Goal: Task Accomplishment & Management: Manage account settings

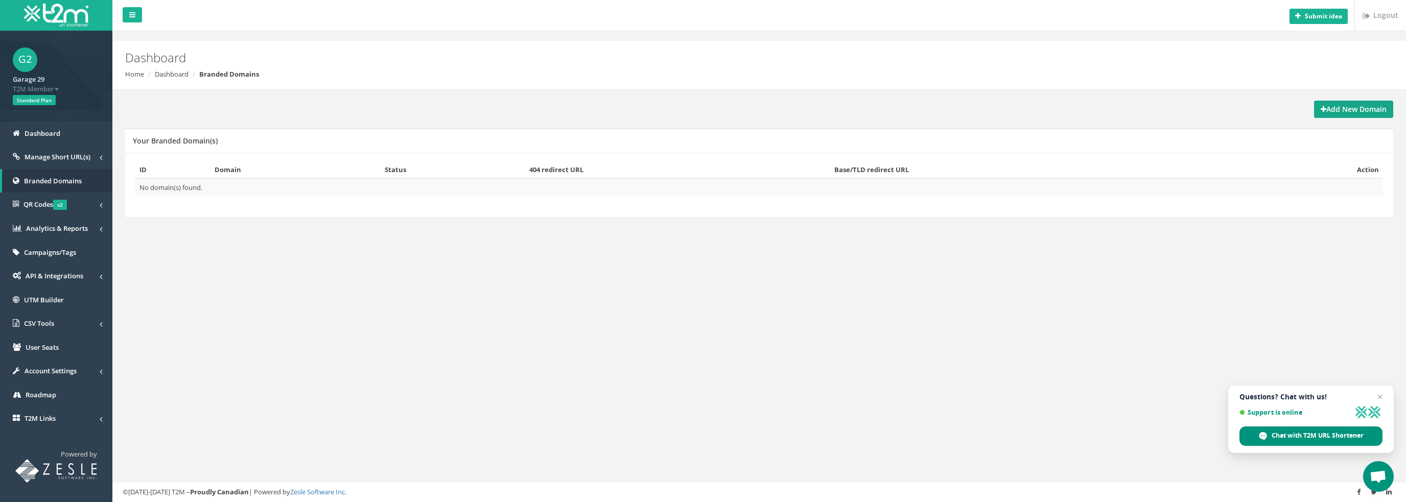
click at [1326, 108] on strong "Add New Domain" at bounding box center [1353, 109] width 66 height 10
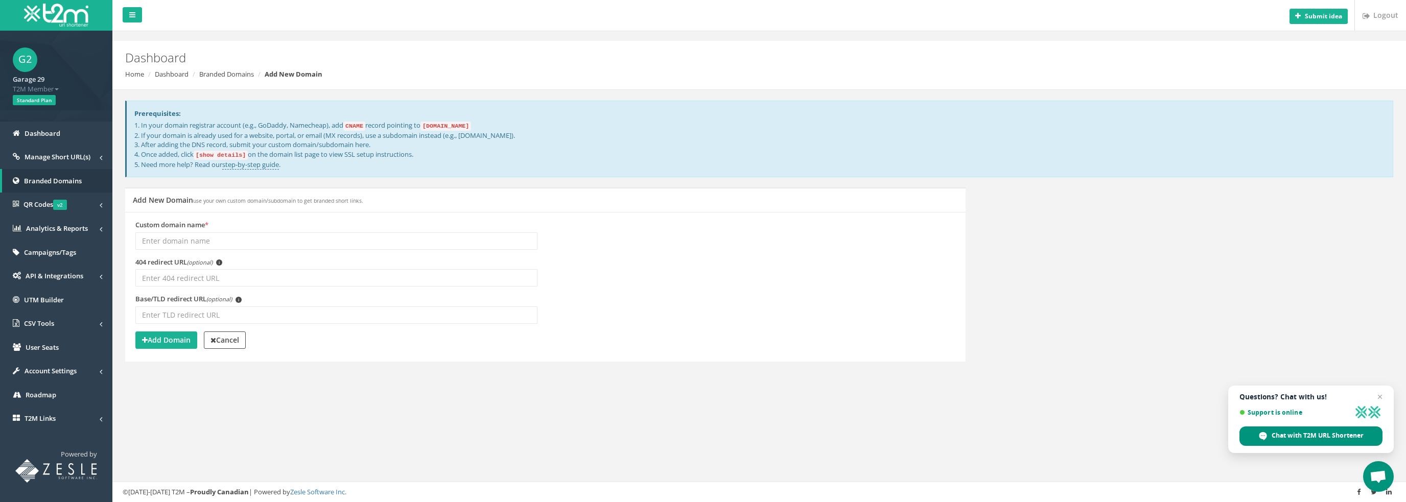
click at [191, 234] on input "Custom domain name *" at bounding box center [336, 240] width 402 height 17
type input "garage29.co.uk"
drag, startPoint x: 480, startPoint y: 126, endPoint x: 431, endPoint y: 127, distance: 48.5
click at [431, 127] on code "domains.t2m.app" at bounding box center [445, 126] width 51 height 9
copy code "domains.t2m.app"
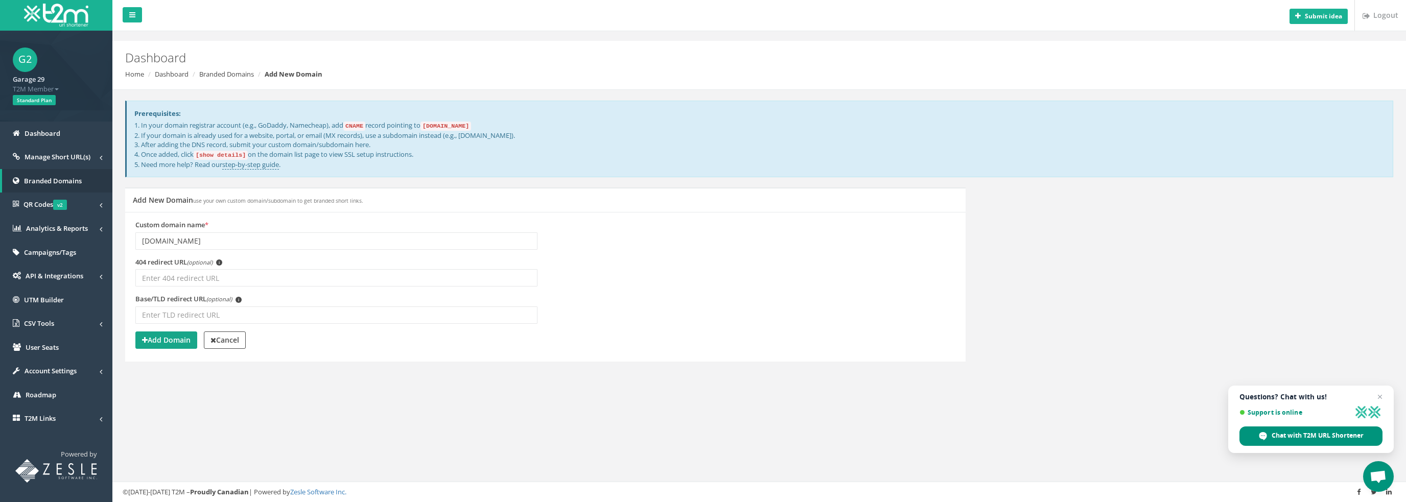
click at [178, 340] on strong "Add Domain" at bounding box center [166, 340] width 49 height 10
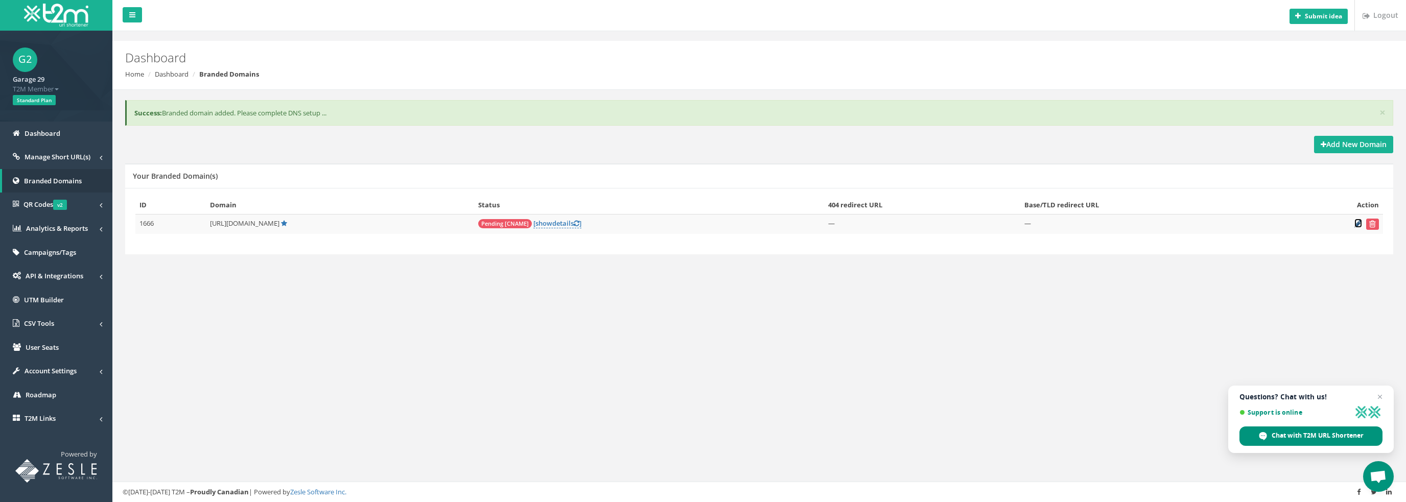
click at [1359, 222] on icon at bounding box center [1358, 223] width 8 height 7
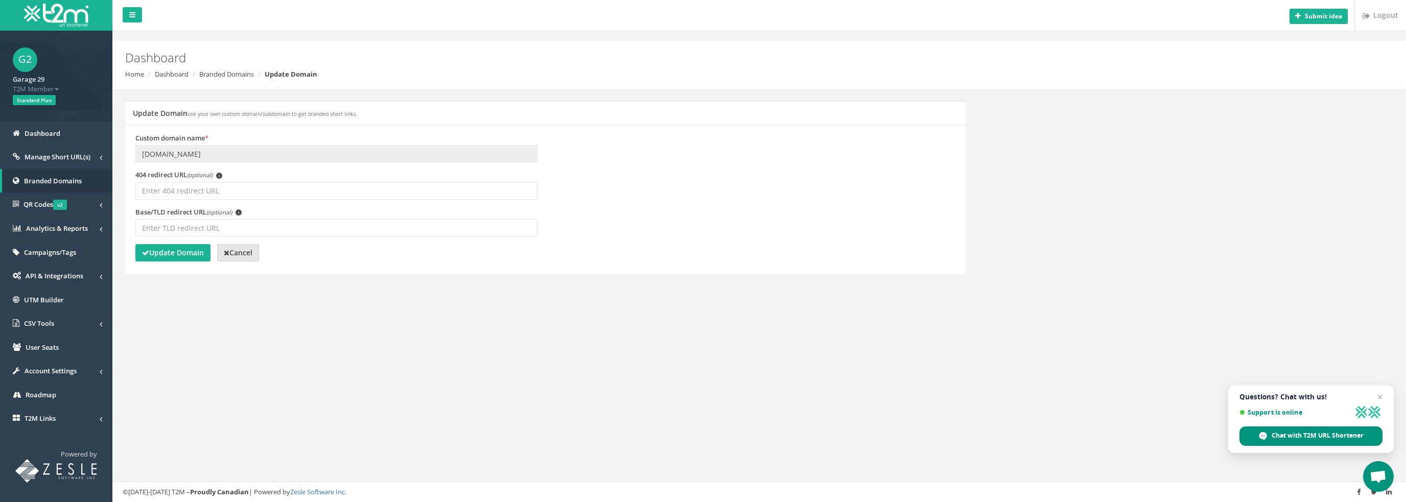
click at [241, 253] on strong "Cancel" at bounding box center [238, 253] width 29 height 10
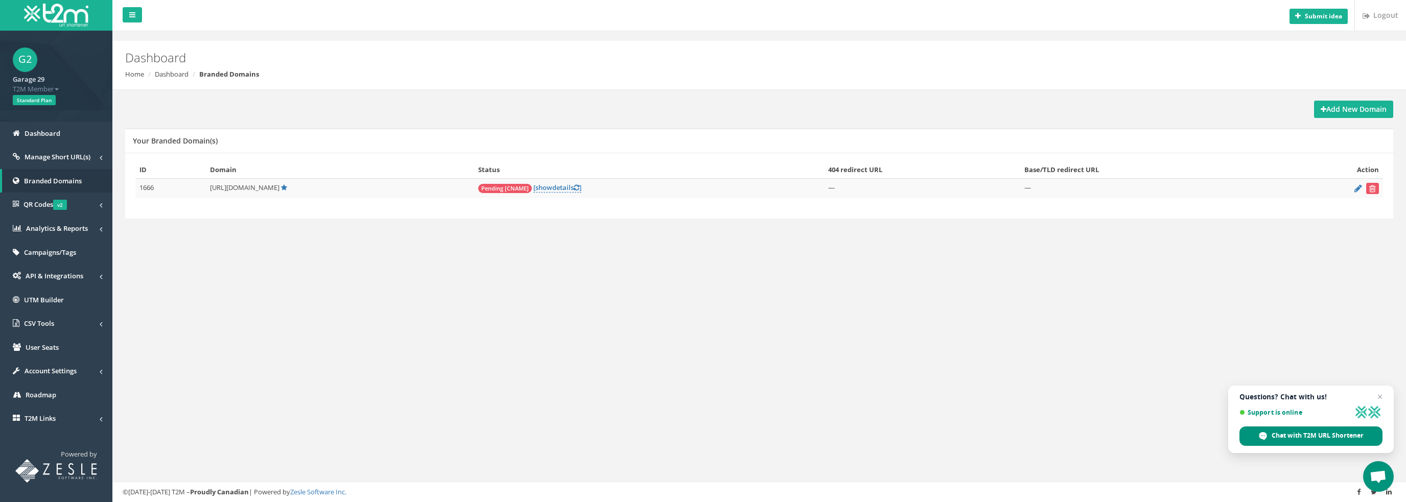
click at [245, 187] on span "[URL][DOMAIN_NAME]" at bounding box center [244, 187] width 69 height 9
click at [568, 189] on link "[ show details ]" at bounding box center [557, 188] width 48 height 10
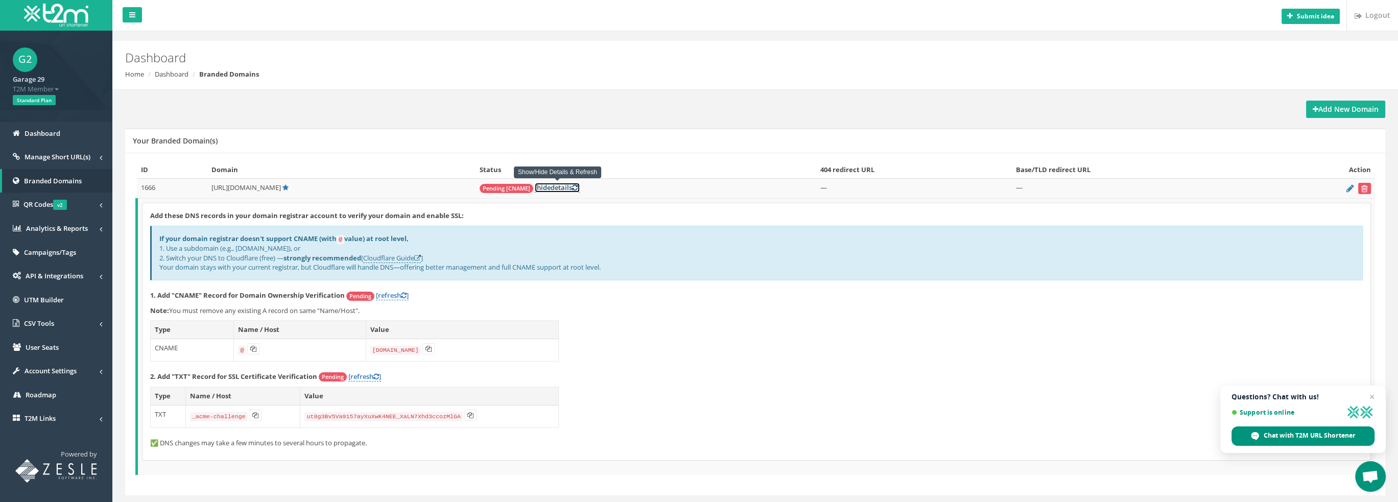
scroll to position [23, 0]
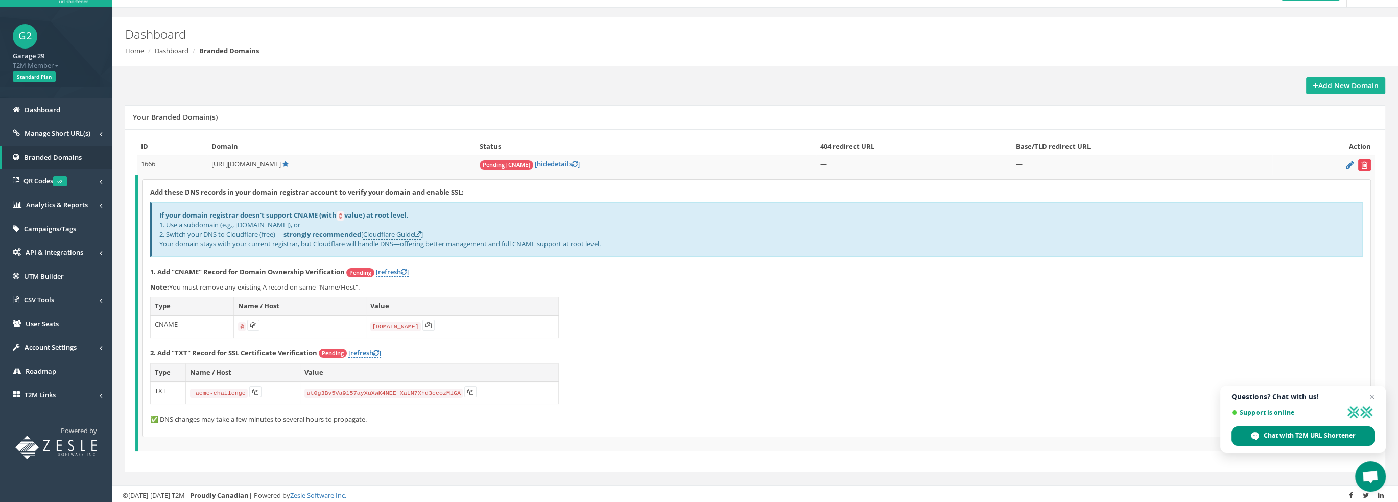
click at [1363, 160] on button "submit" at bounding box center [1364, 164] width 13 height 11
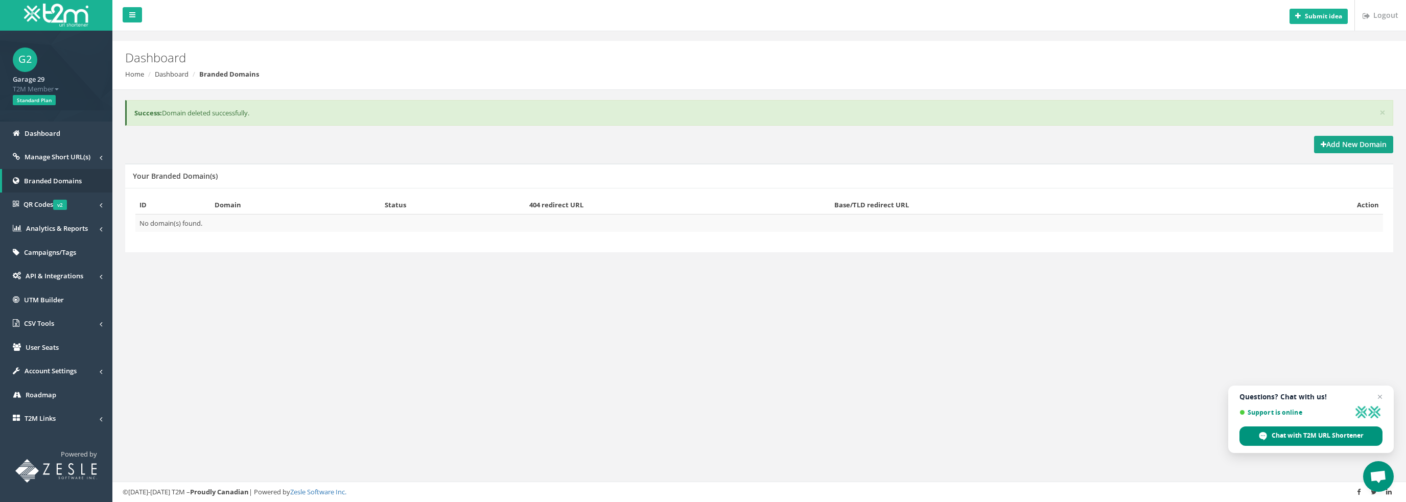
click at [1329, 143] on strong "Add New Domain" at bounding box center [1353, 144] width 66 height 10
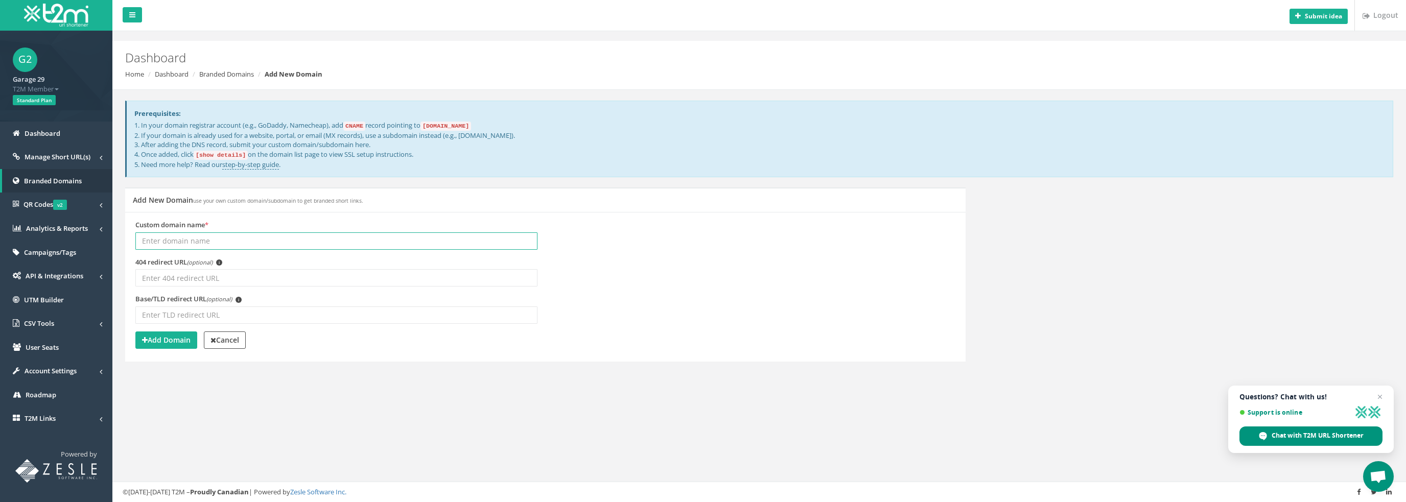
paste input "[DOMAIN_NAME]"
type input "d"
type input "[DOMAIN_NAME]"
click at [186, 335] on strong "Add Domain" at bounding box center [166, 340] width 49 height 10
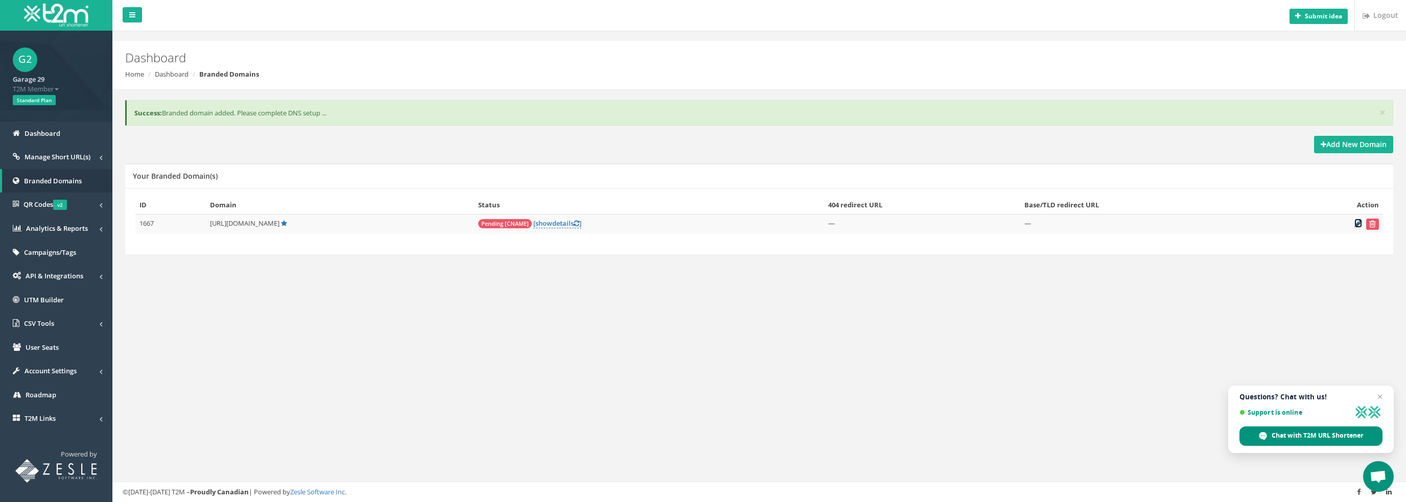
click at [1358, 225] on icon at bounding box center [1358, 223] width 8 height 7
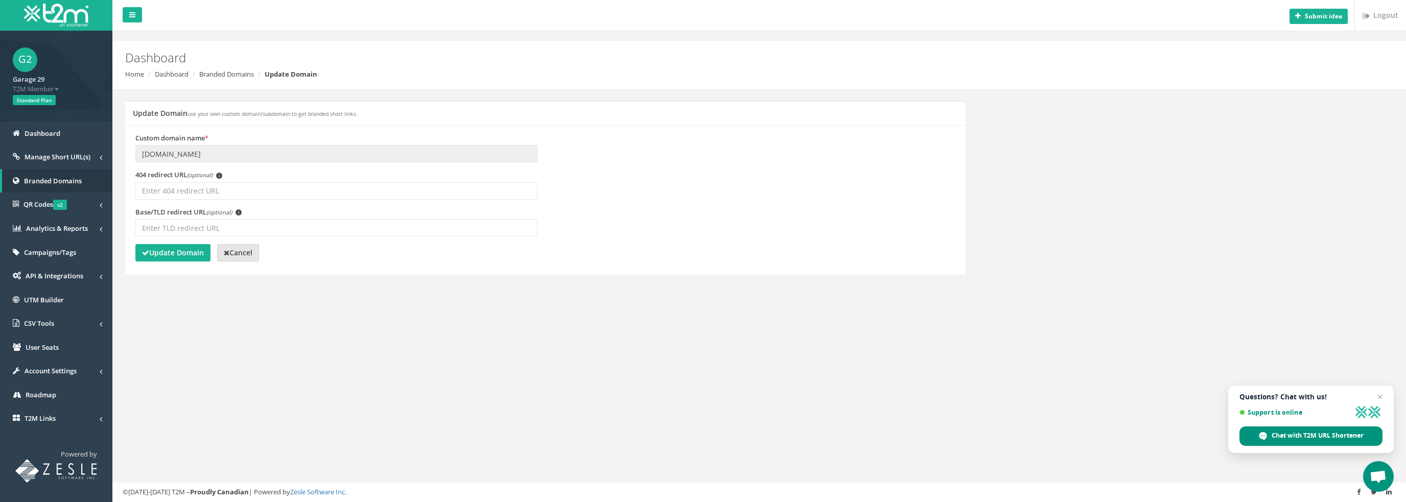
click at [244, 249] on strong "Cancel" at bounding box center [238, 253] width 29 height 10
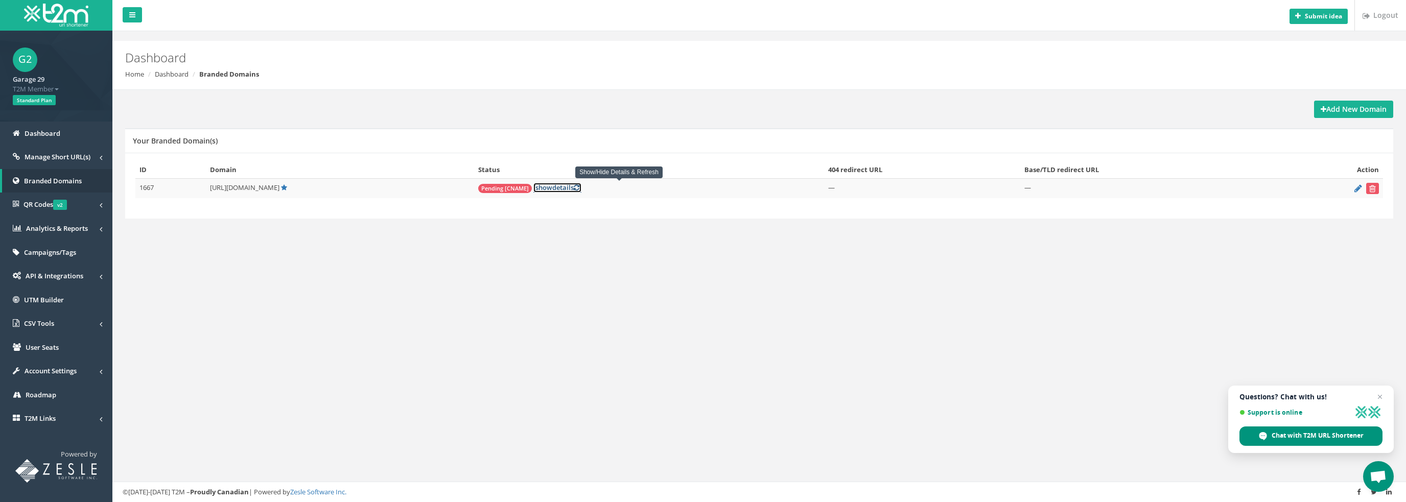
click at [581, 188] on link "[ show details ]" at bounding box center [557, 188] width 48 height 10
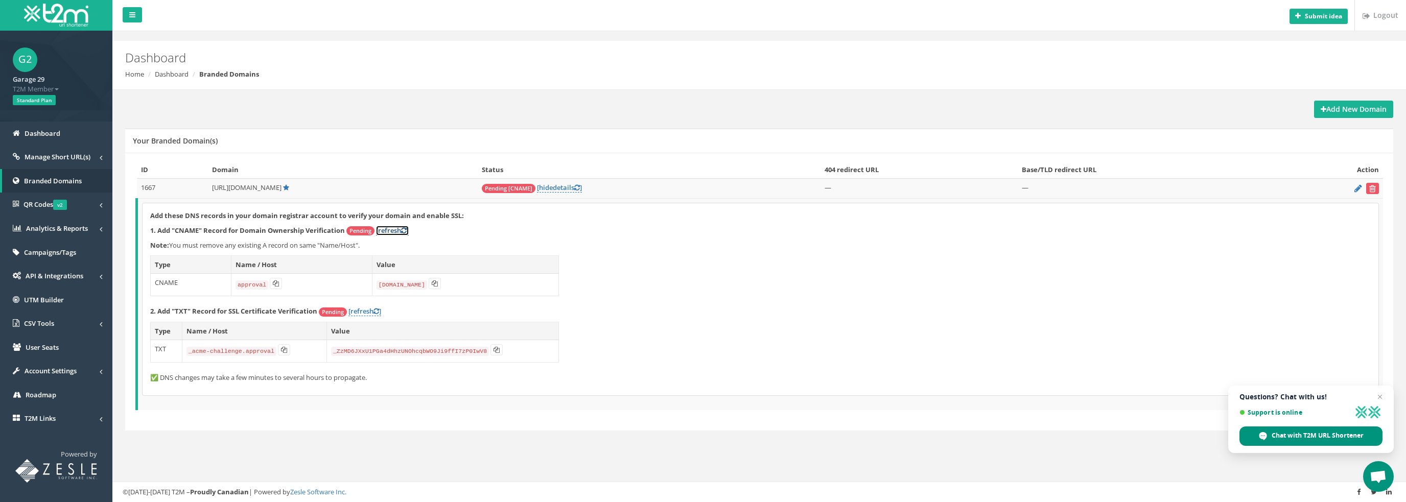
click at [394, 227] on link "[refresh ]" at bounding box center [392, 231] width 33 height 10
click at [281, 343] on icon at bounding box center [284, 346] width 6 height 6
click at [490, 348] on button at bounding box center [496, 346] width 12 height 11
click at [331, 308] on span "Pending" at bounding box center [333, 308] width 28 height 9
click at [358, 303] on link "[refresh ]" at bounding box center [364, 308] width 33 height 10
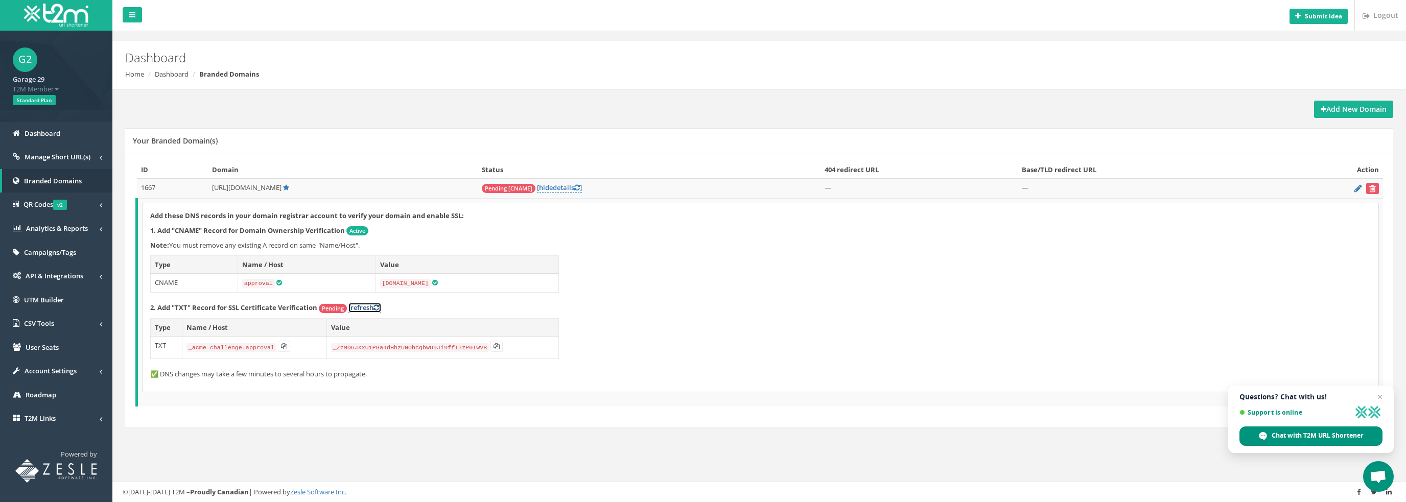
click at [363, 307] on link "[refresh ]" at bounding box center [364, 308] width 33 height 10
click at [364, 308] on link "[refresh ]" at bounding box center [364, 308] width 33 height 10
click at [362, 306] on link "[refresh ]" at bounding box center [364, 308] width 33 height 10
click at [72, 182] on span "Branded Domains" at bounding box center [53, 180] width 58 height 9
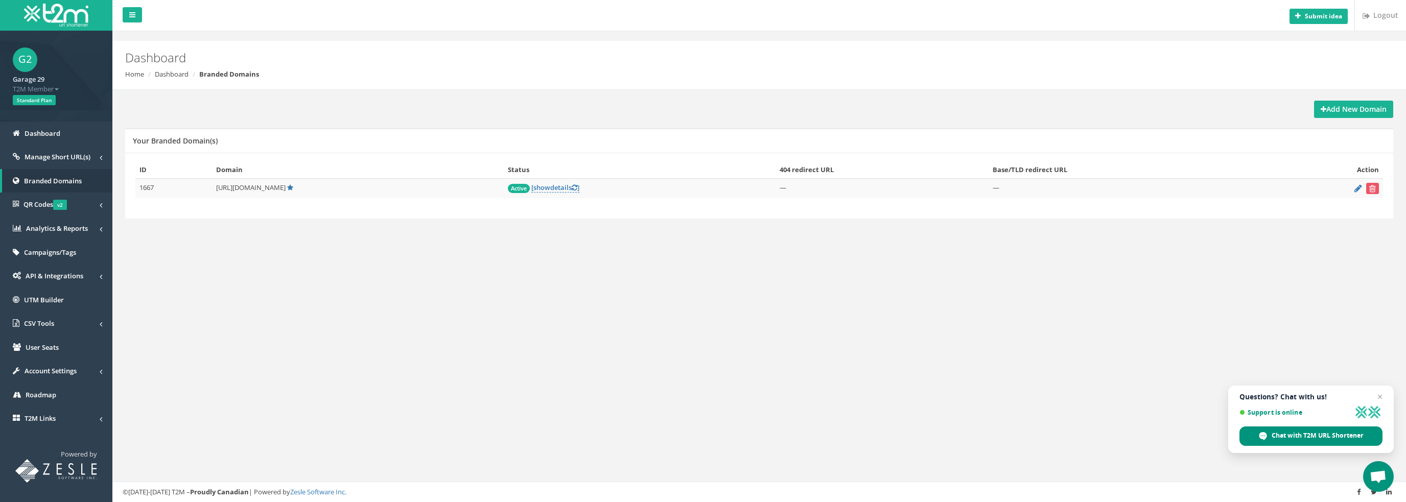
drag, startPoint x: 212, startPoint y: 187, endPoint x: 312, endPoint y: 187, distance: 100.1
click at [286, 187] on span "[URL][DOMAIN_NAME]" at bounding box center [250, 187] width 69 height 9
copy span "[URL][DOMAIN_NAME]"
click at [43, 134] on span "Dashboard" at bounding box center [43, 133] width 36 height 9
